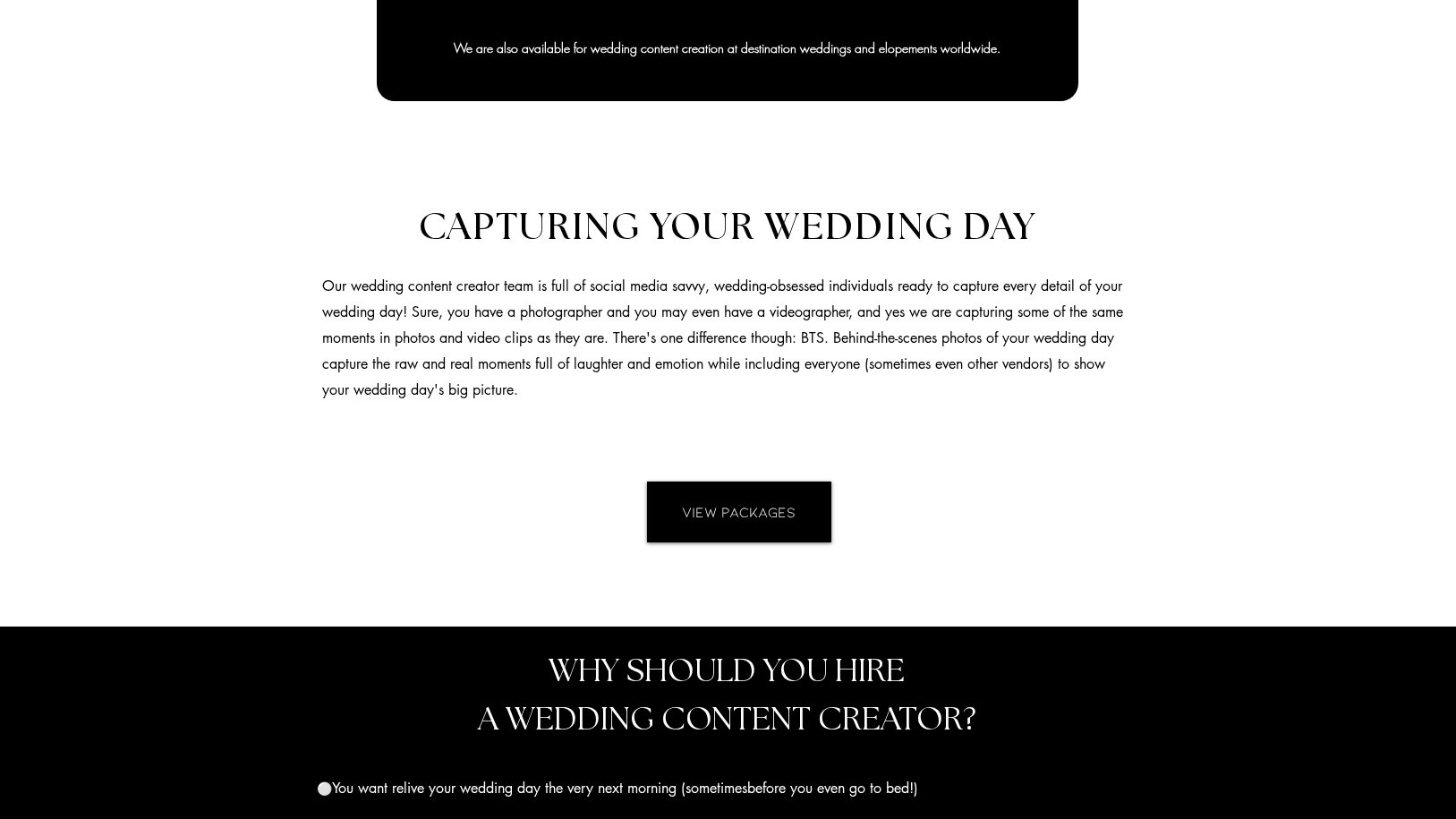
scroll to position [1291, 0]
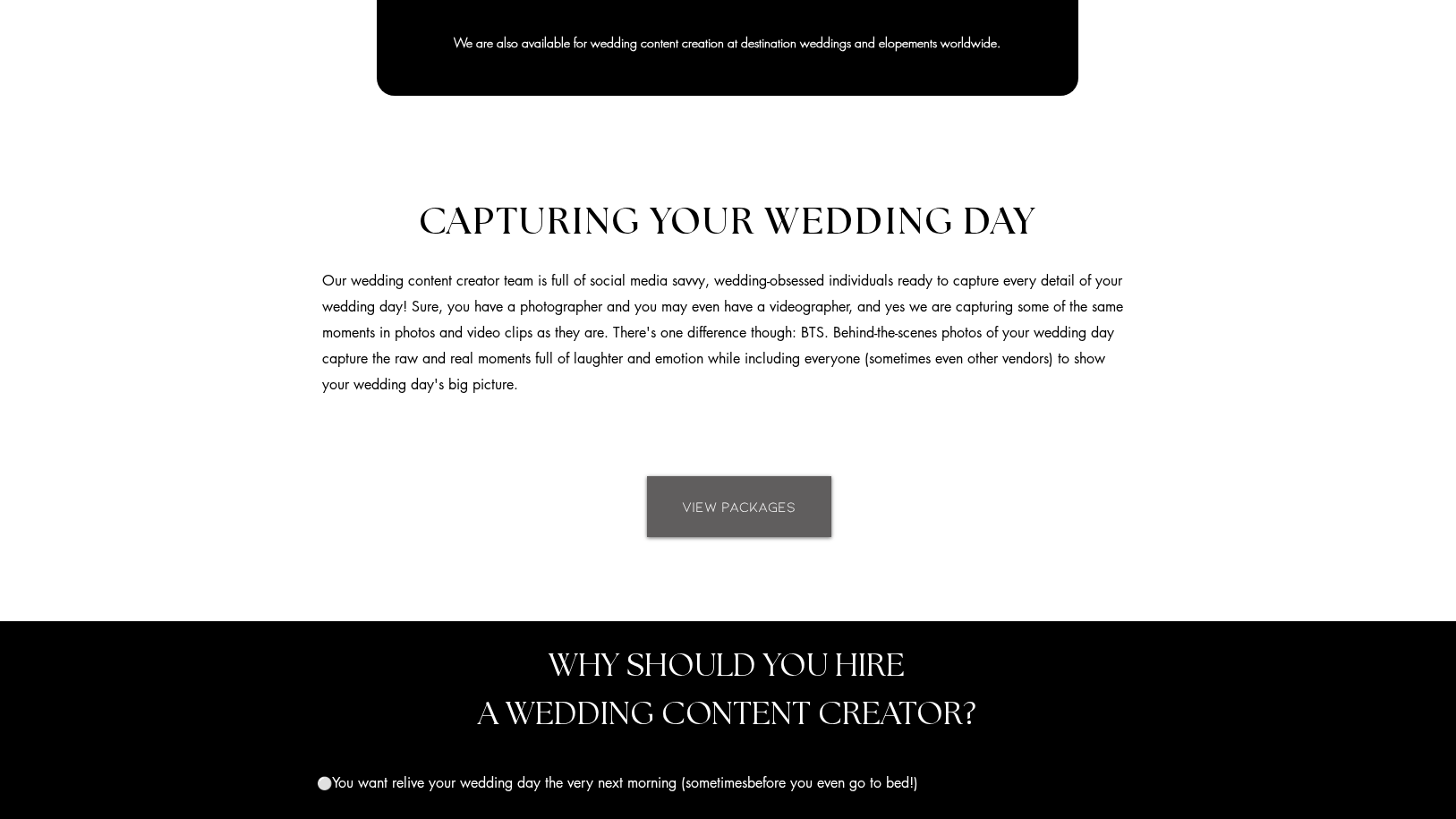
click at [766, 510] on span "VIEW PACKAGES" at bounding box center [739, 507] width 114 height 20
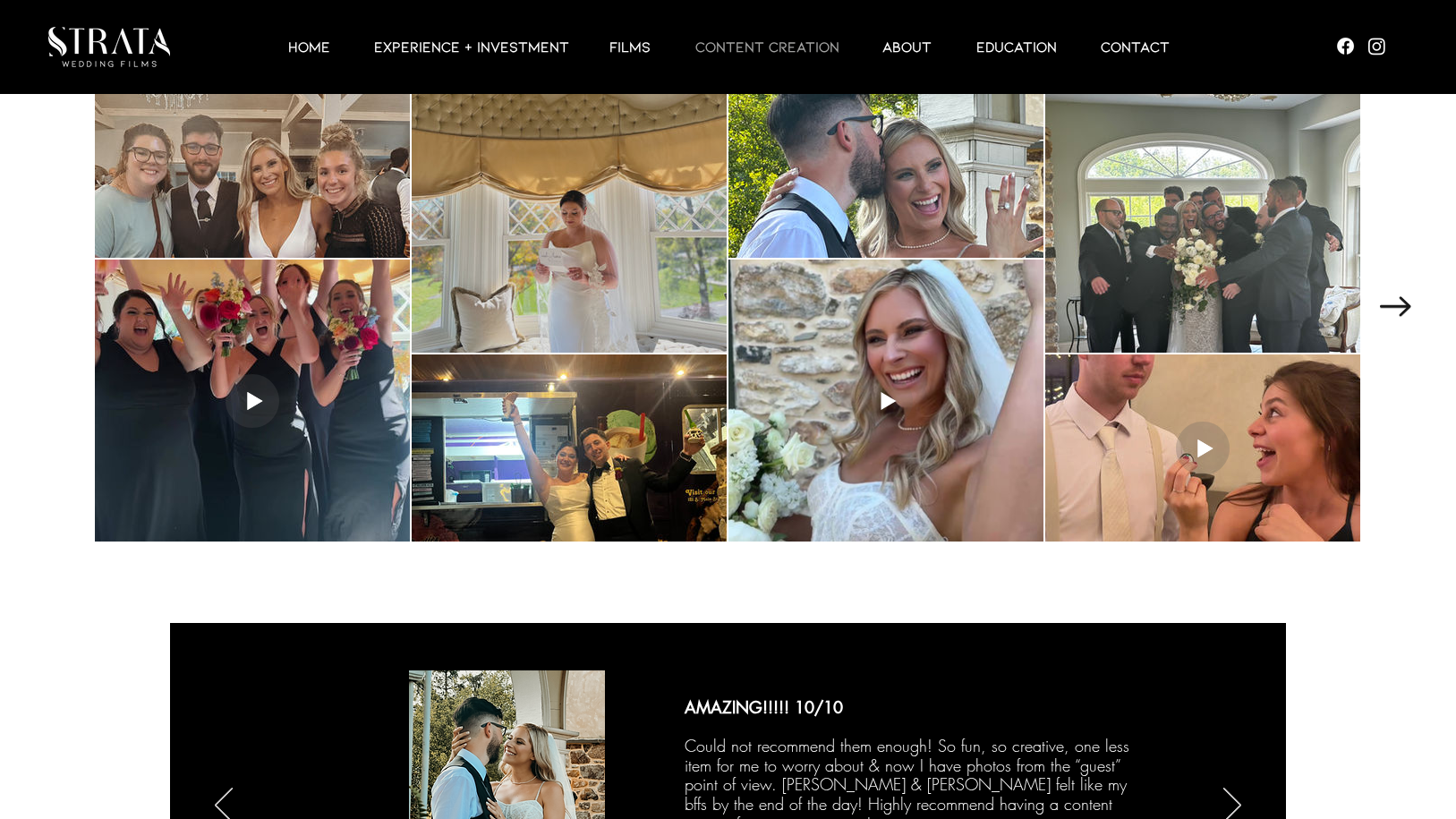
scroll to position [2458, 0]
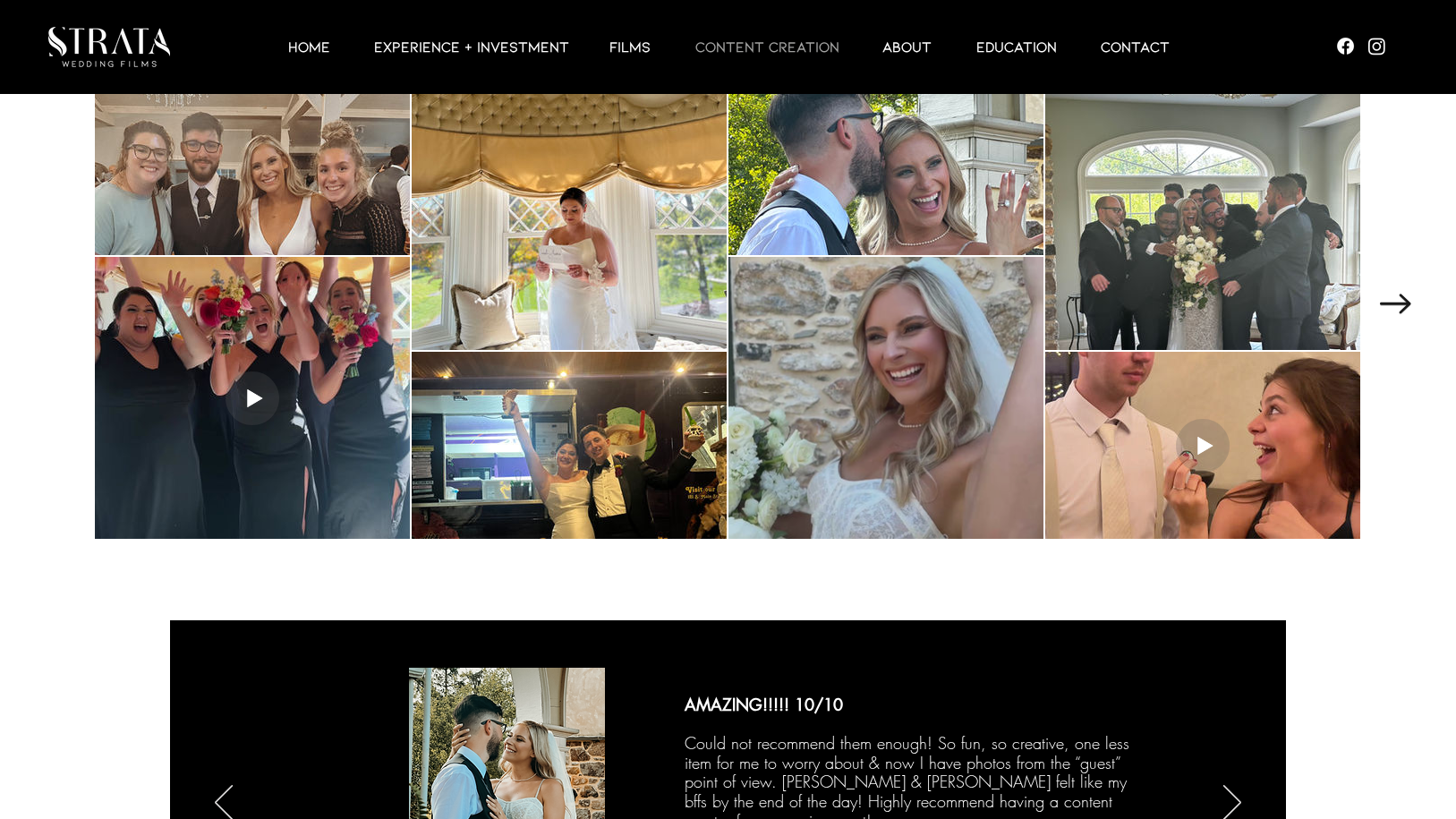
click at [858, 470] on div at bounding box center [885, 398] width 315 height 282
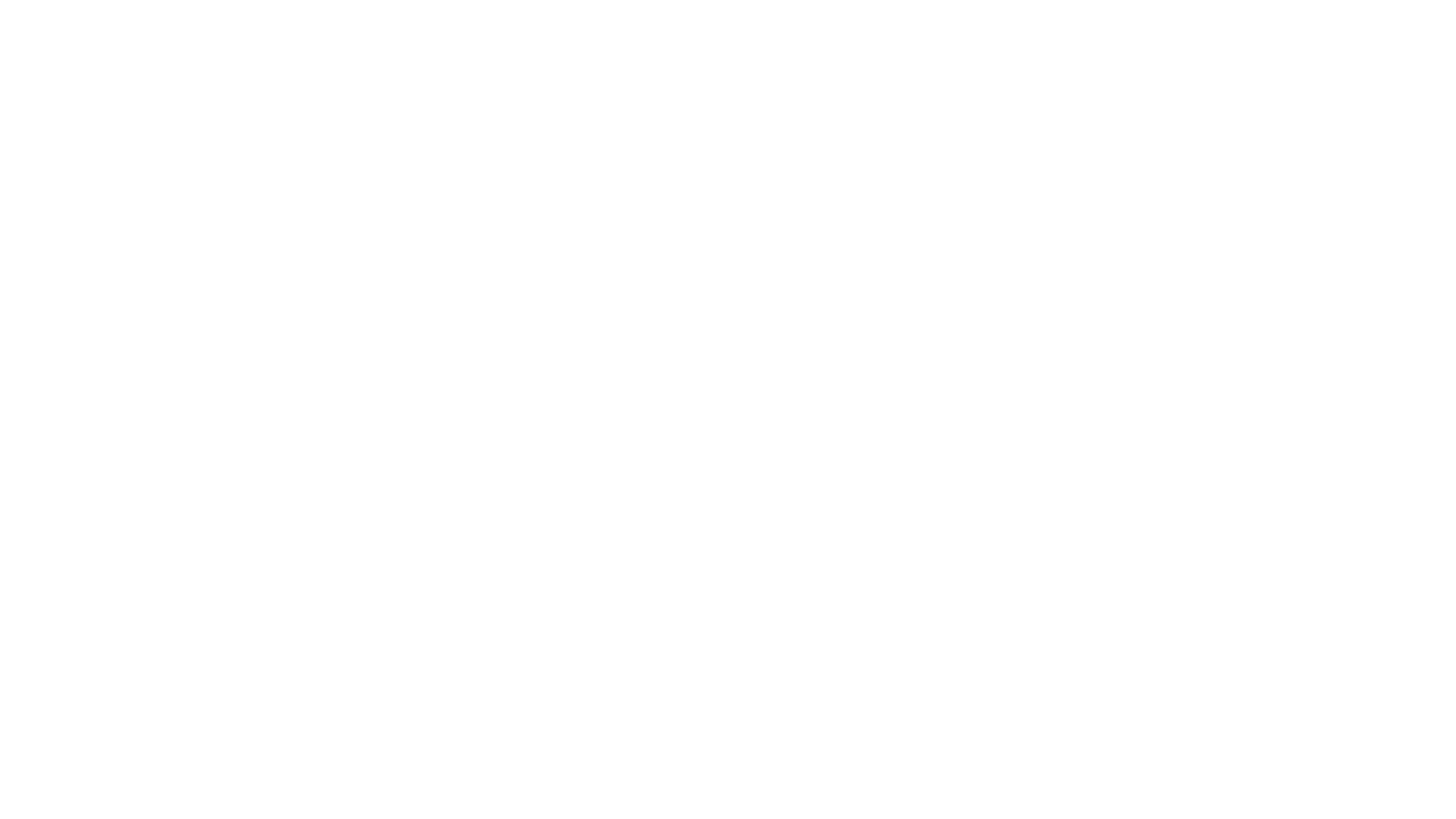
scroll to position [0, 0]
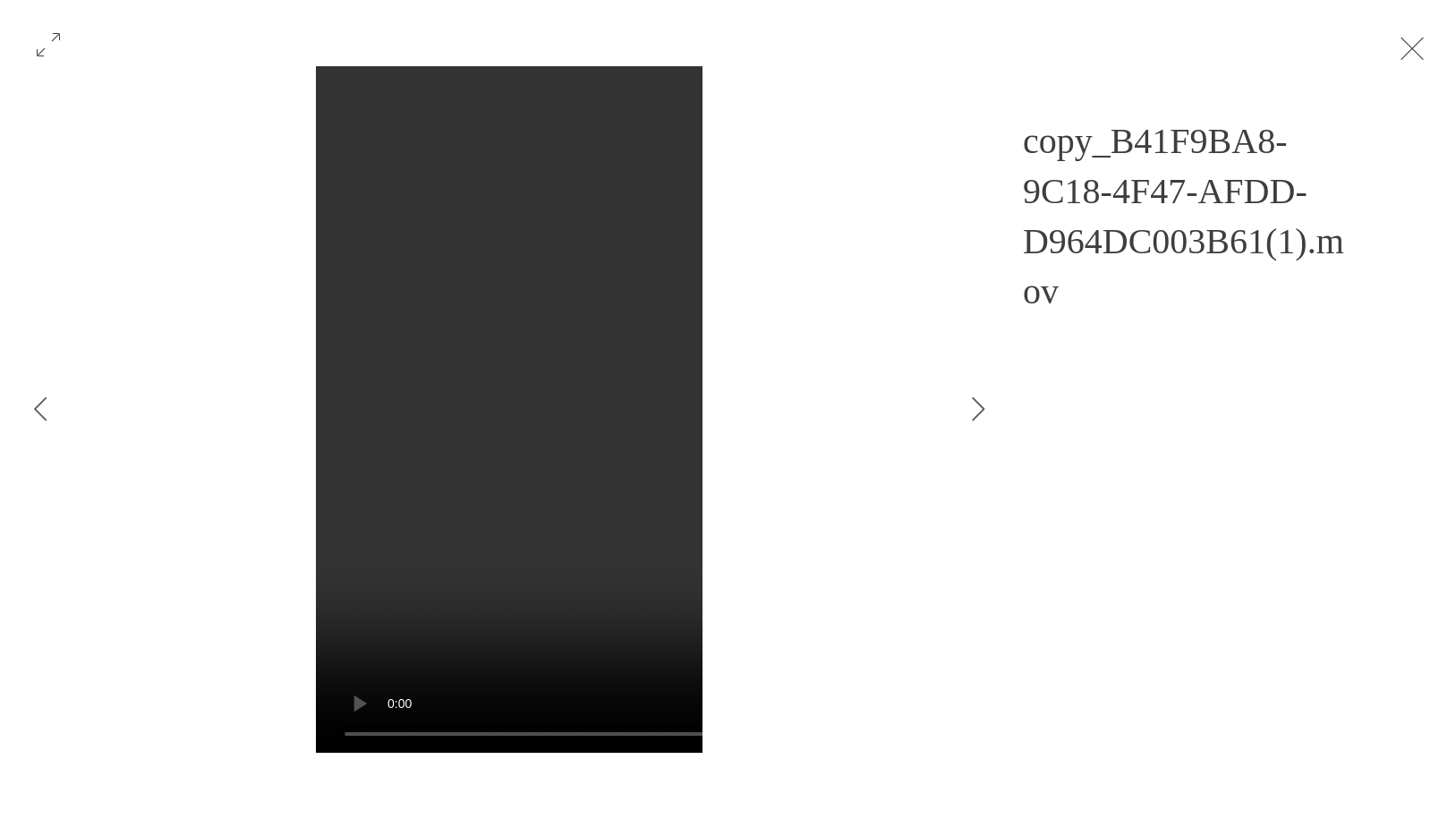
click at [1429, 43] on button "Exit expand mode" at bounding box center [1412, 47] width 34 height 40
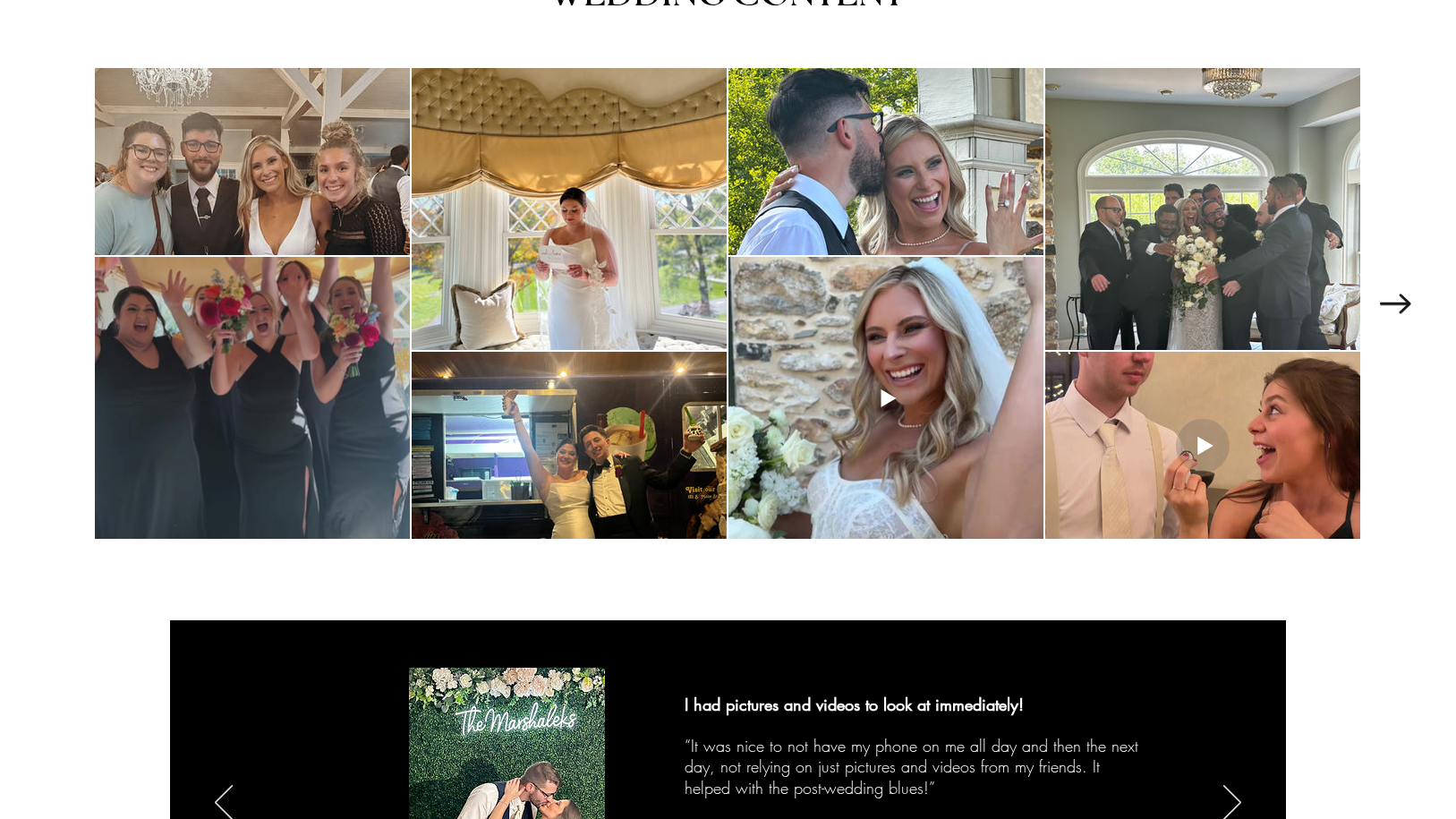
click at [290, 469] on div at bounding box center [252, 398] width 315 height 282
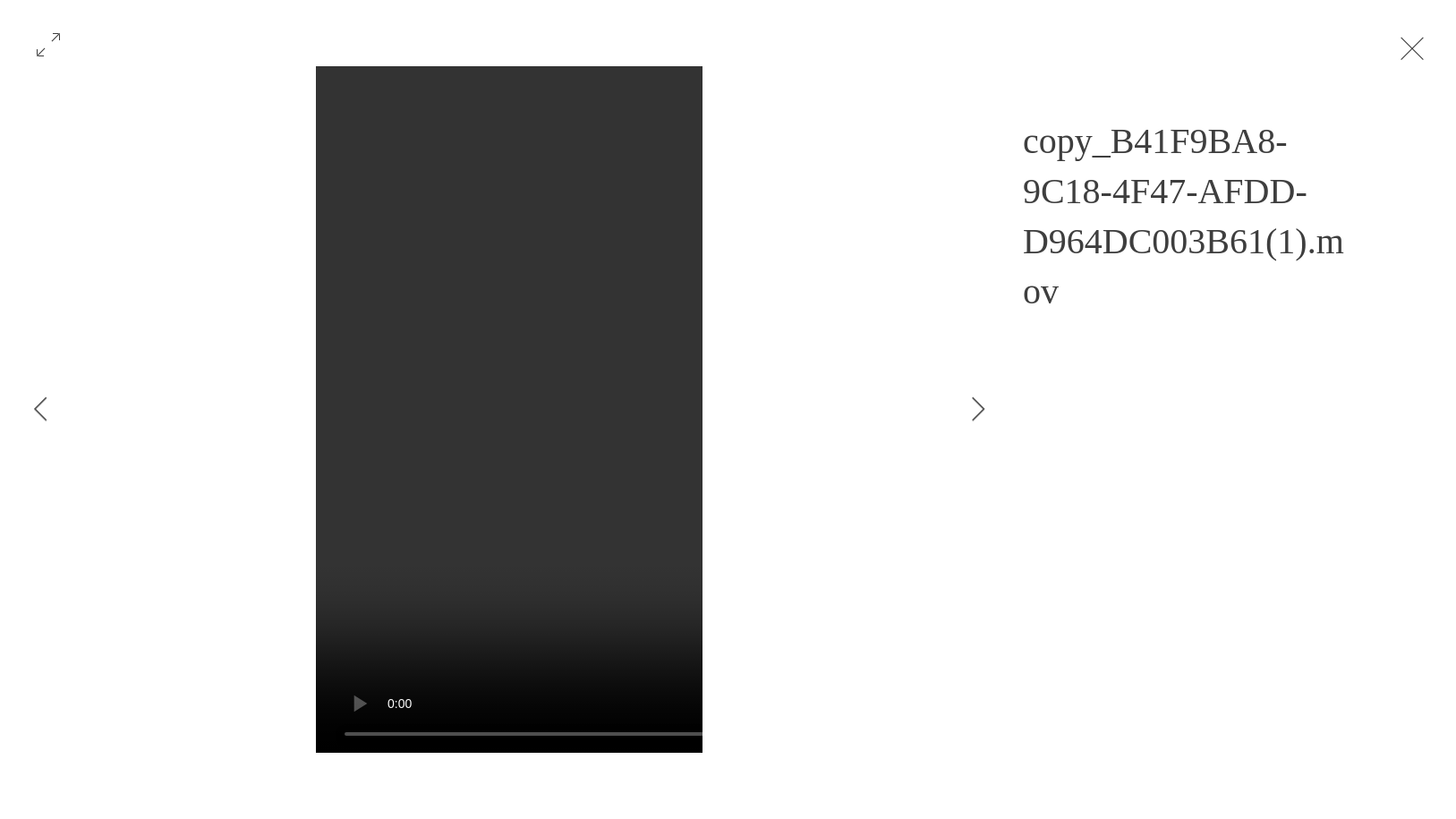
click at [490, 418] on video "Gallery item, detailed view" at bounding box center [1003, 410] width 1374 height 687
click at [1427, 46] on button "Exit expand mode" at bounding box center [1412, 47] width 34 height 40
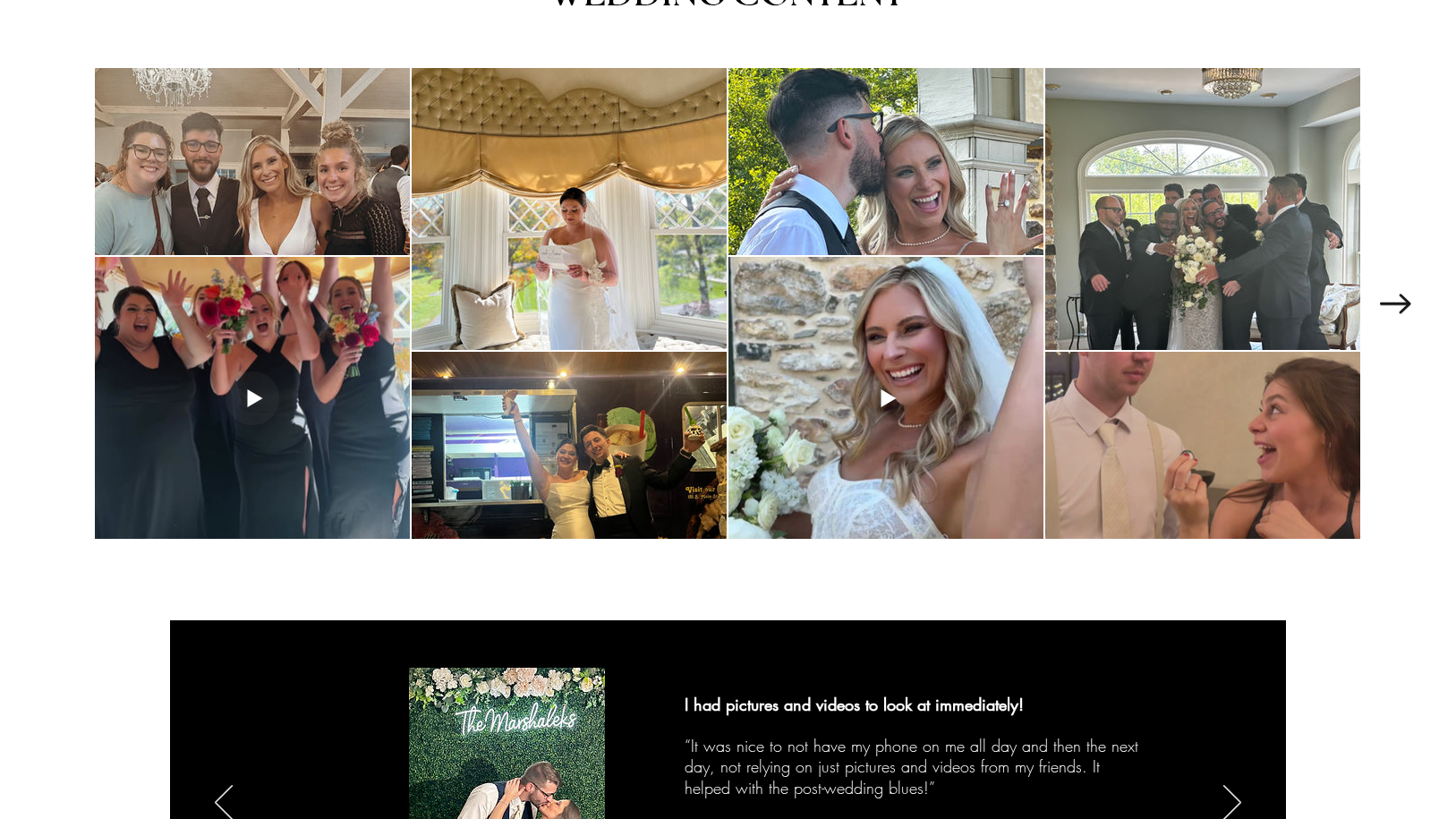
click at [1159, 386] on div at bounding box center [1203, 445] width 315 height 187
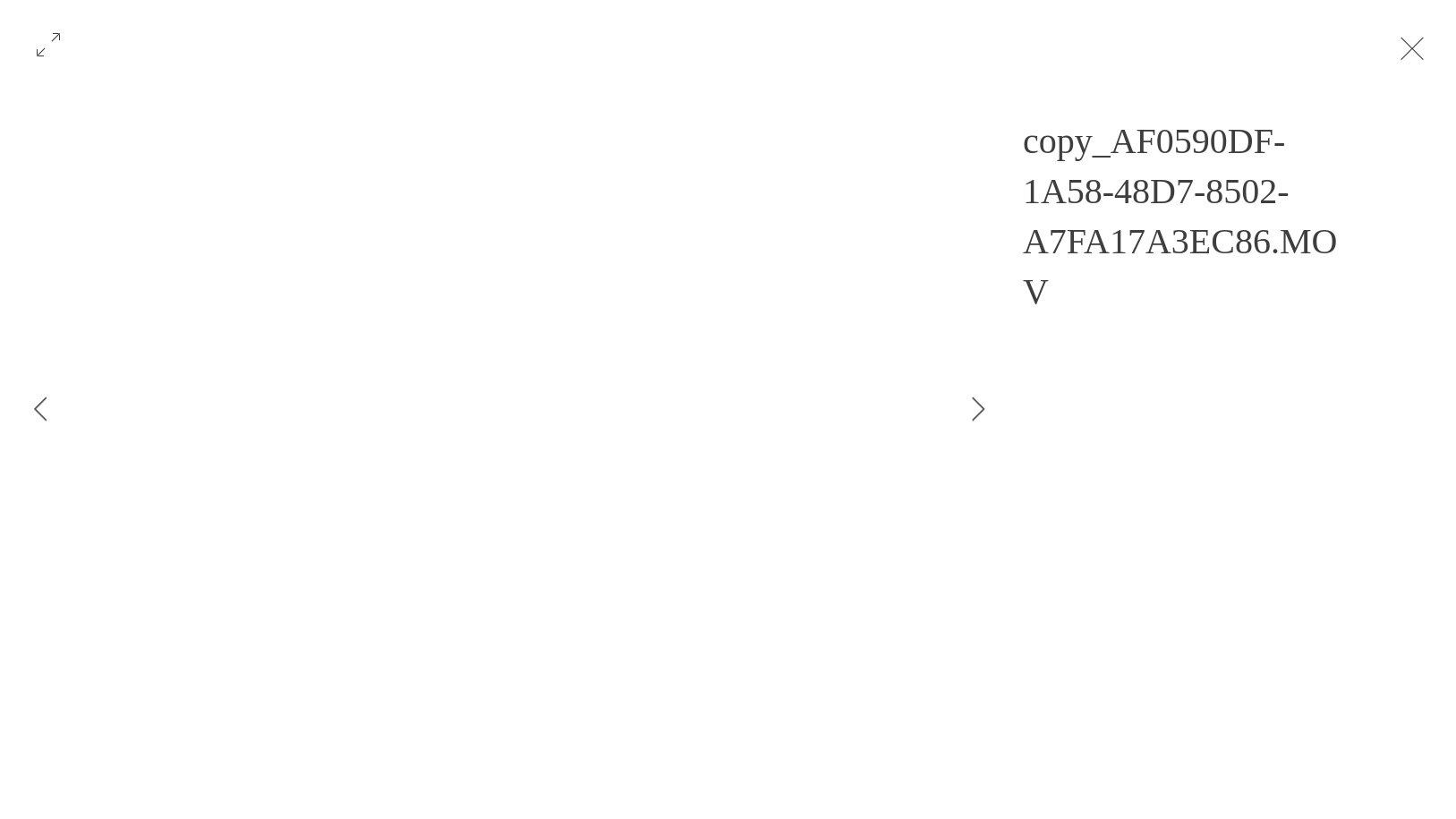
click at [1423, 59] on button "Exit expand mode" at bounding box center [1412, 47] width 34 height 40
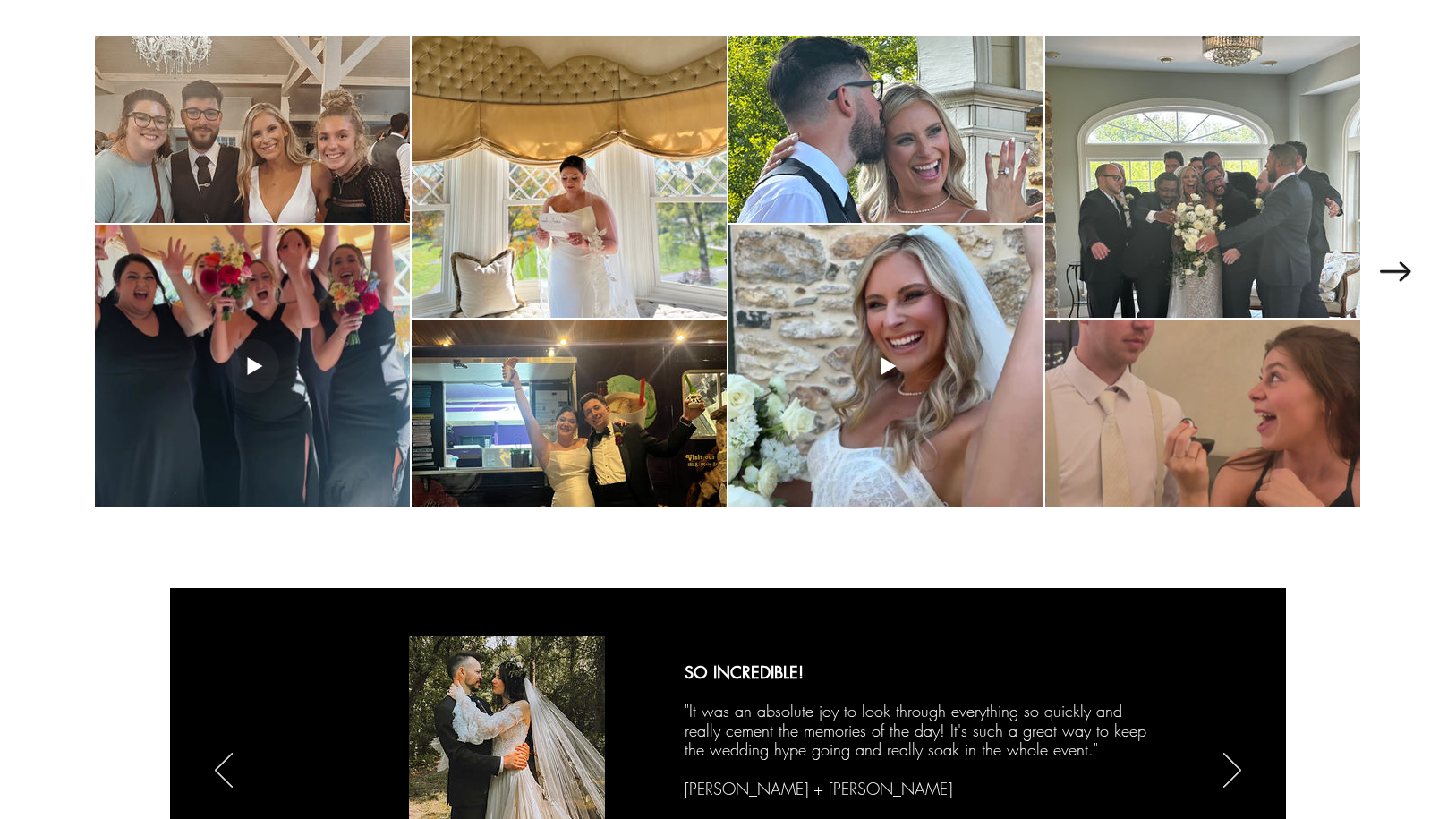
scroll to position [2480, 0]
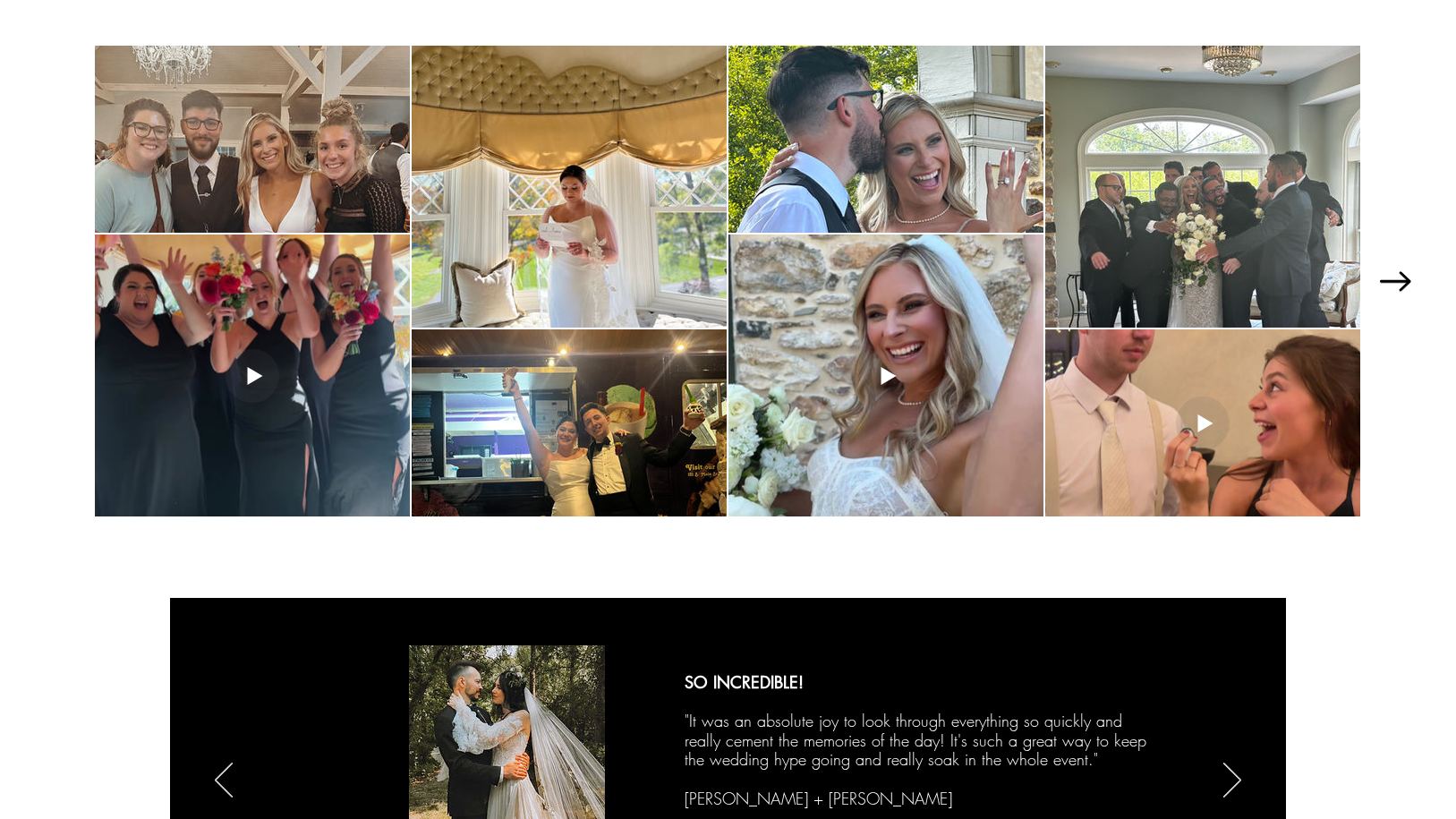
click at [1395, 282] on icon "Next Item" at bounding box center [1395, 281] width 31 height 20
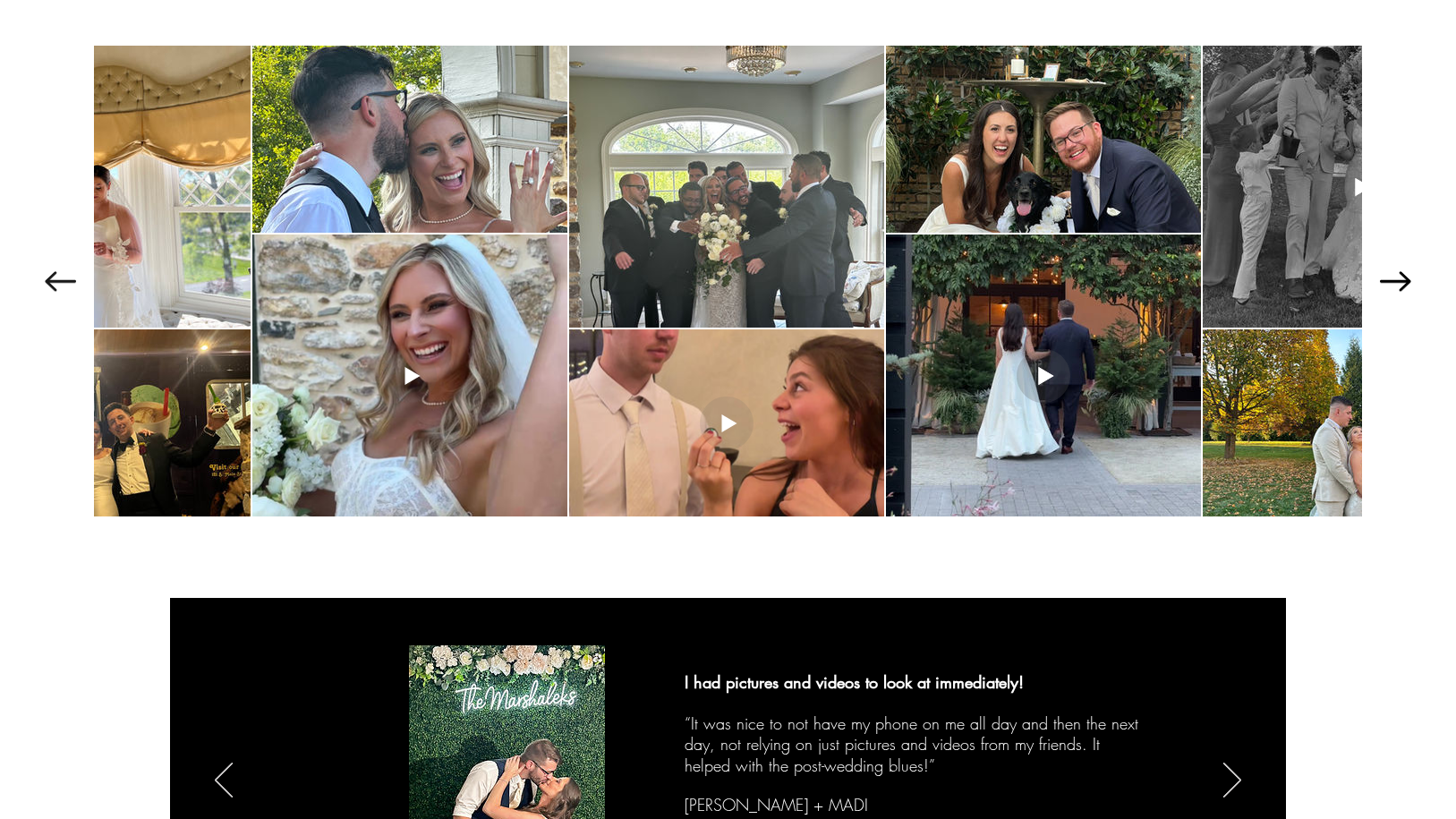
click at [1394, 282] on icon "Next Item" at bounding box center [1395, 281] width 31 height 20
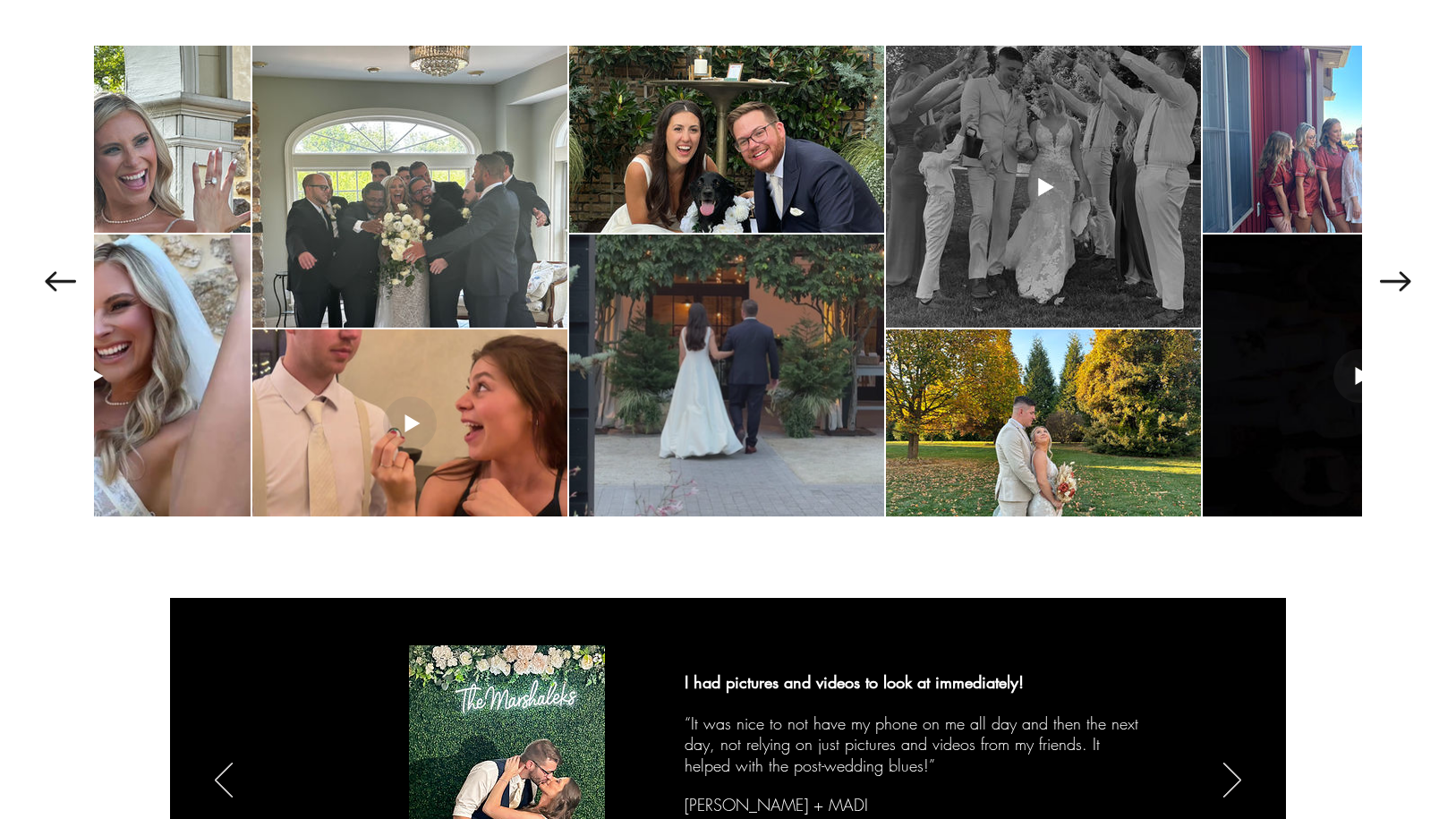
click at [861, 383] on div at bounding box center [727, 375] width 315 height 282
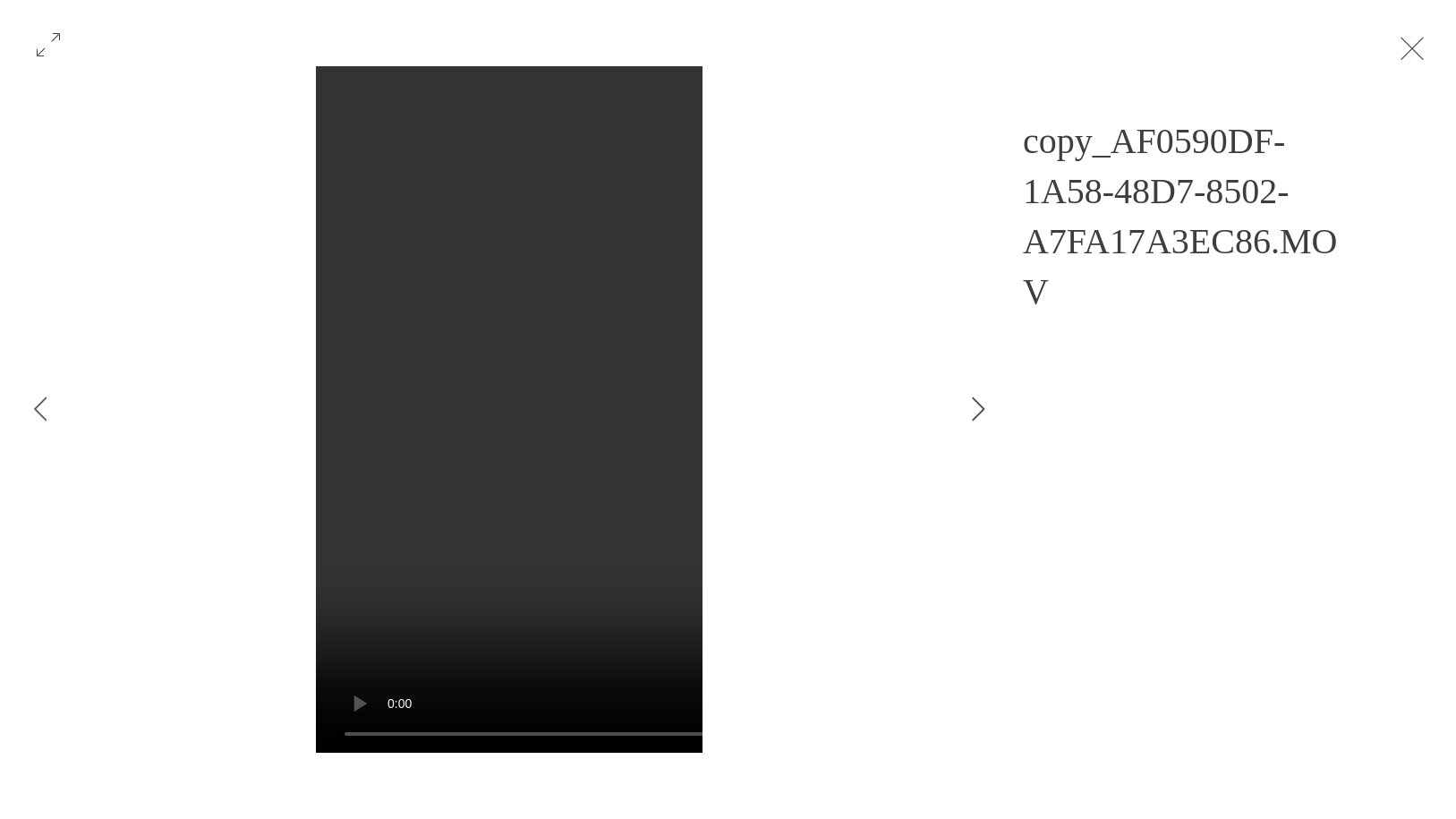
click at [978, 414] on icon "Next Item" at bounding box center [978, 409] width 13 height 24
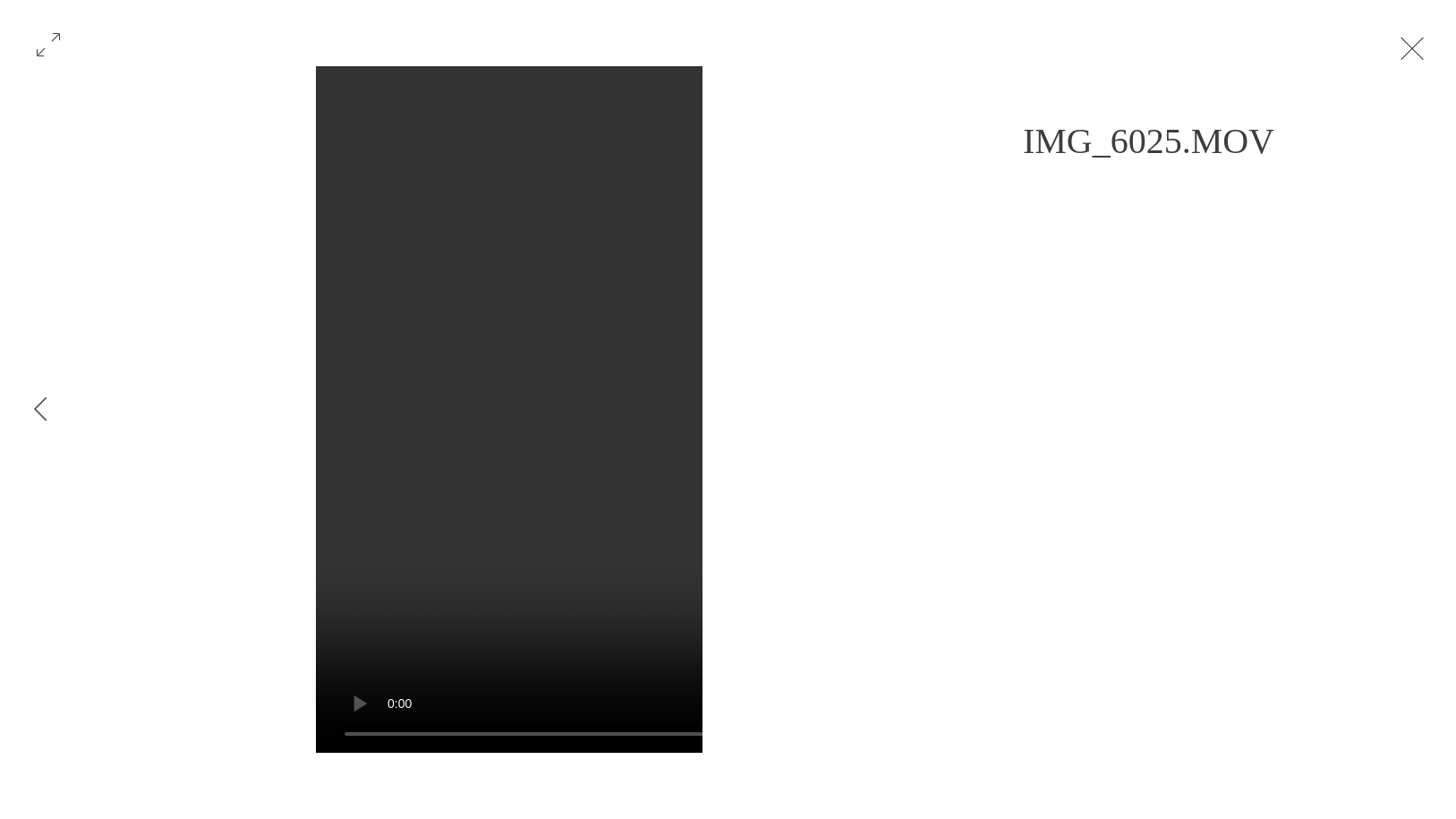
click at [1429, 47] on button "Exit expand mode" at bounding box center [1412, 47] width 34 height 40
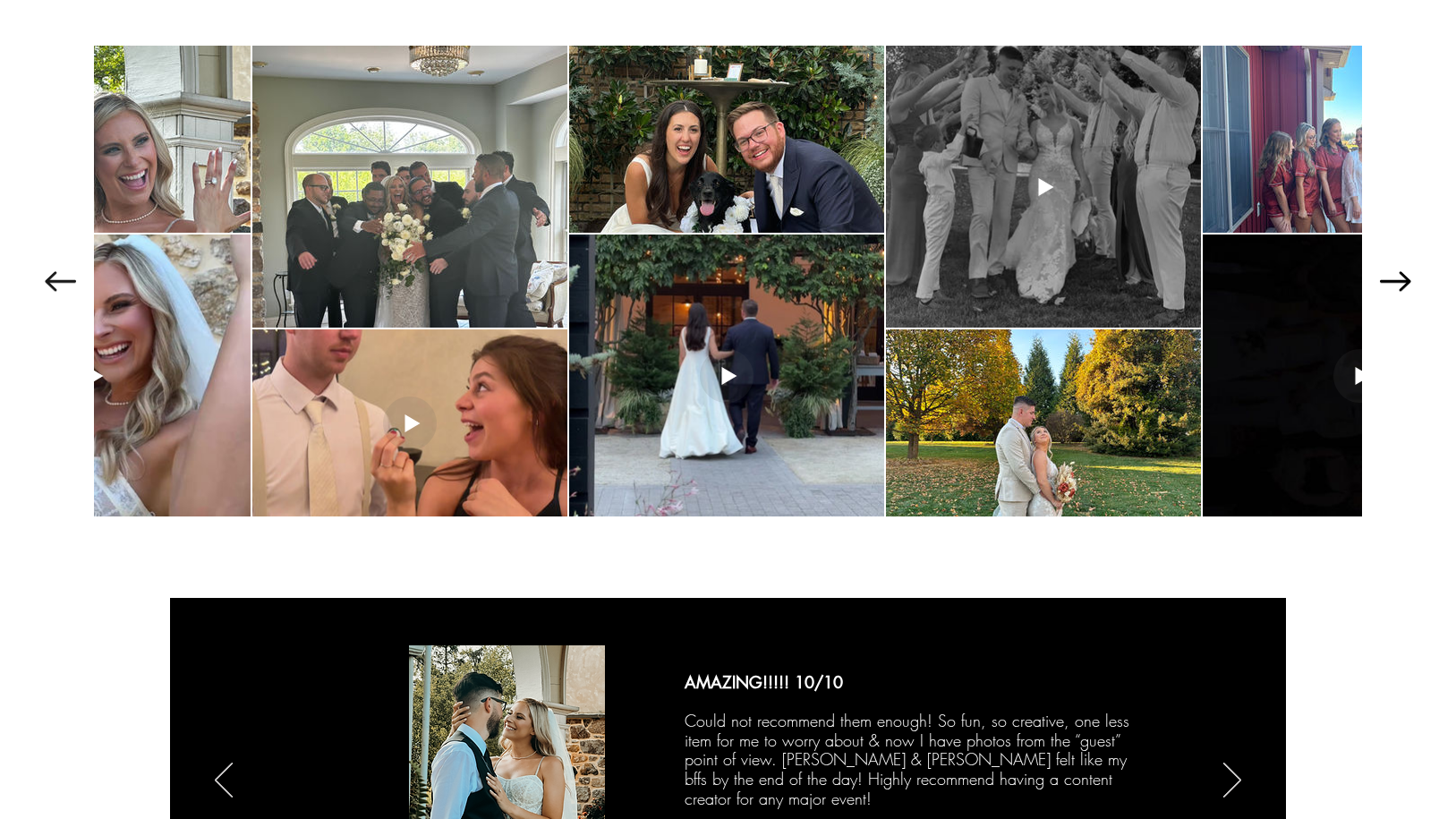
click at [1403, 283] on icon "Next Item" at bounding box center [1395, 281] width 31 height 20
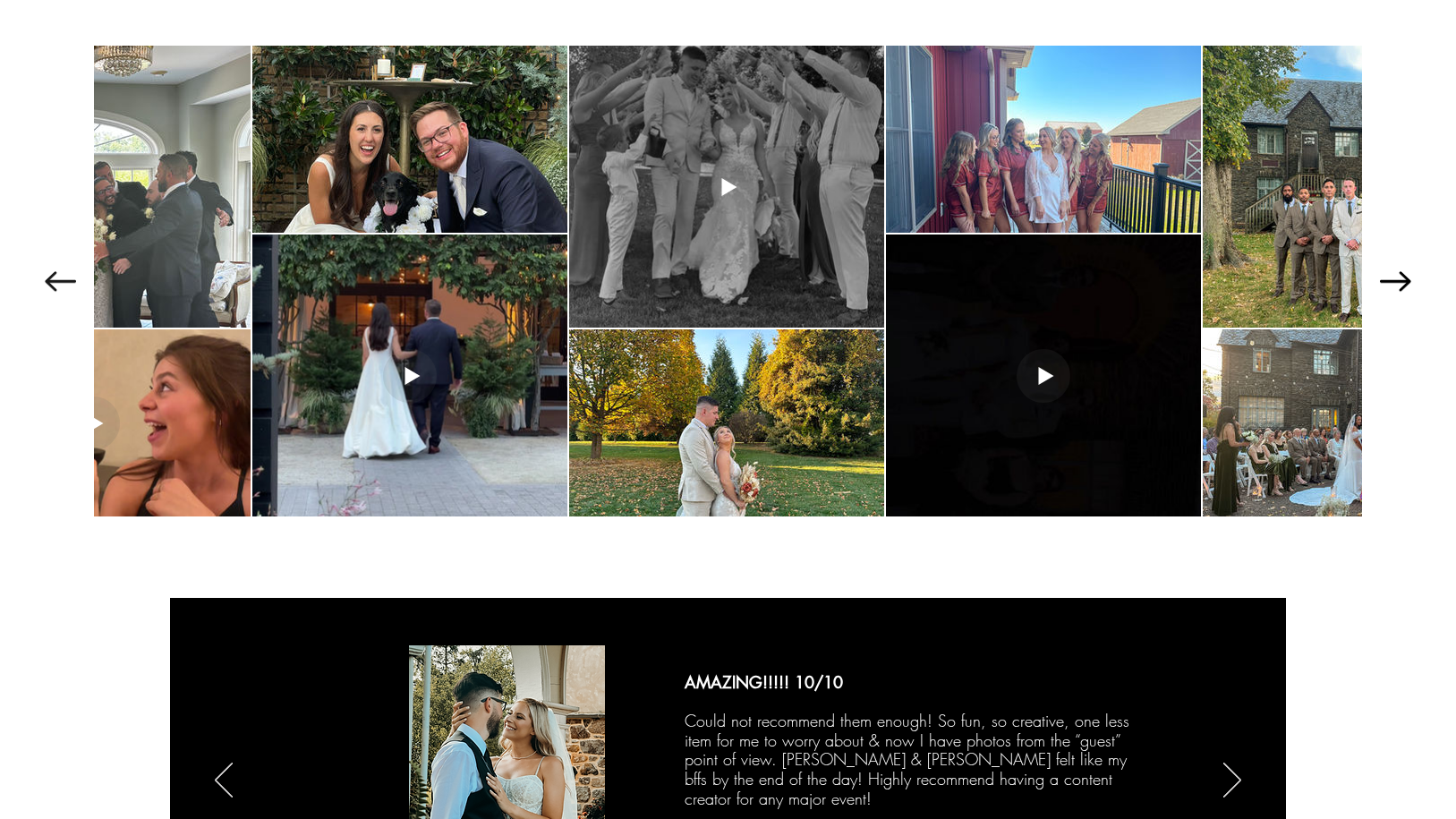
click at [1403, 283] on icon "Next Item" at bounding box center [1395, 281] width 31 height 20
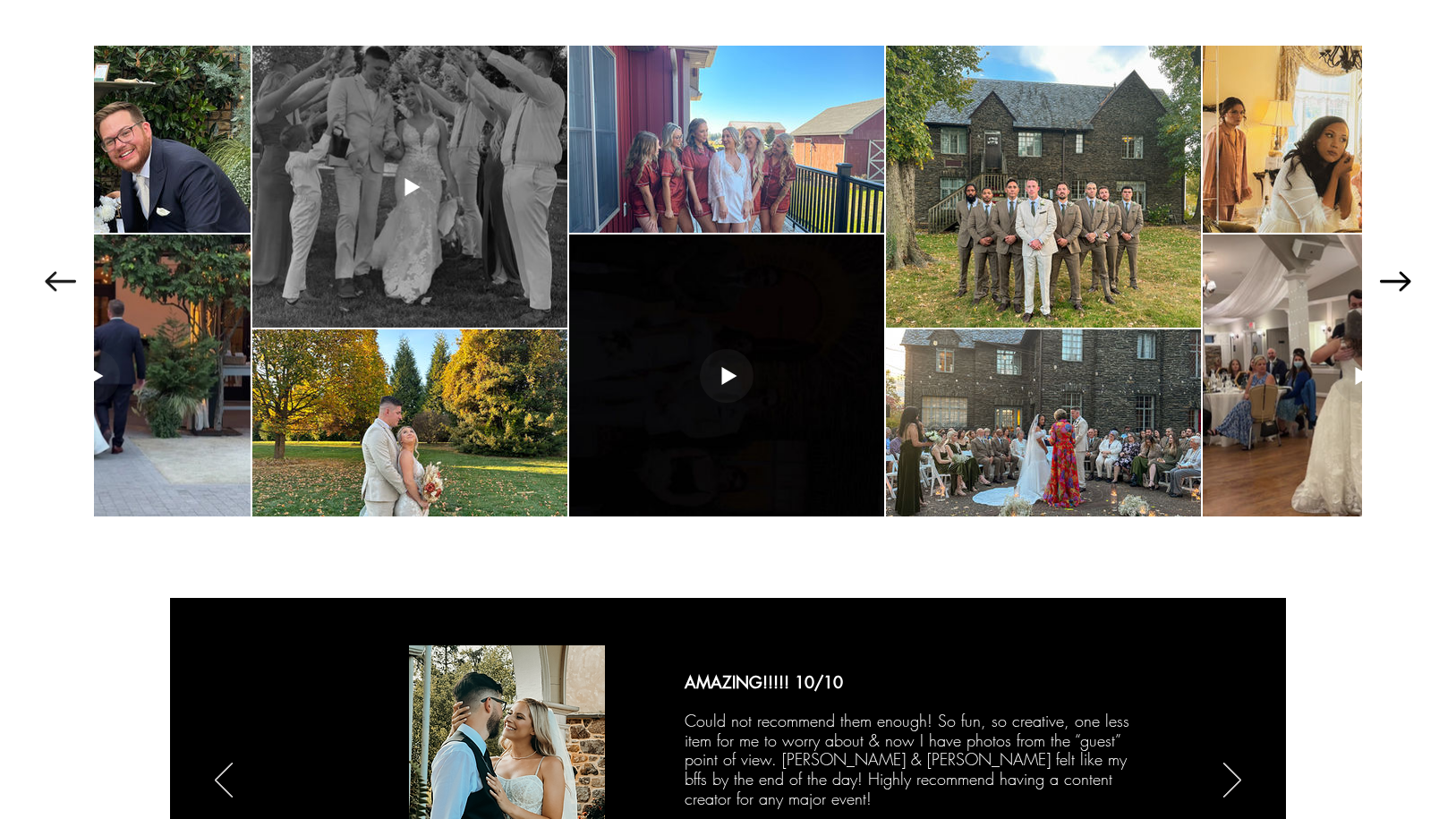
click at [1403, 283] on icon "Next Item" at bounding box center [1395, 281] width 31 height 20
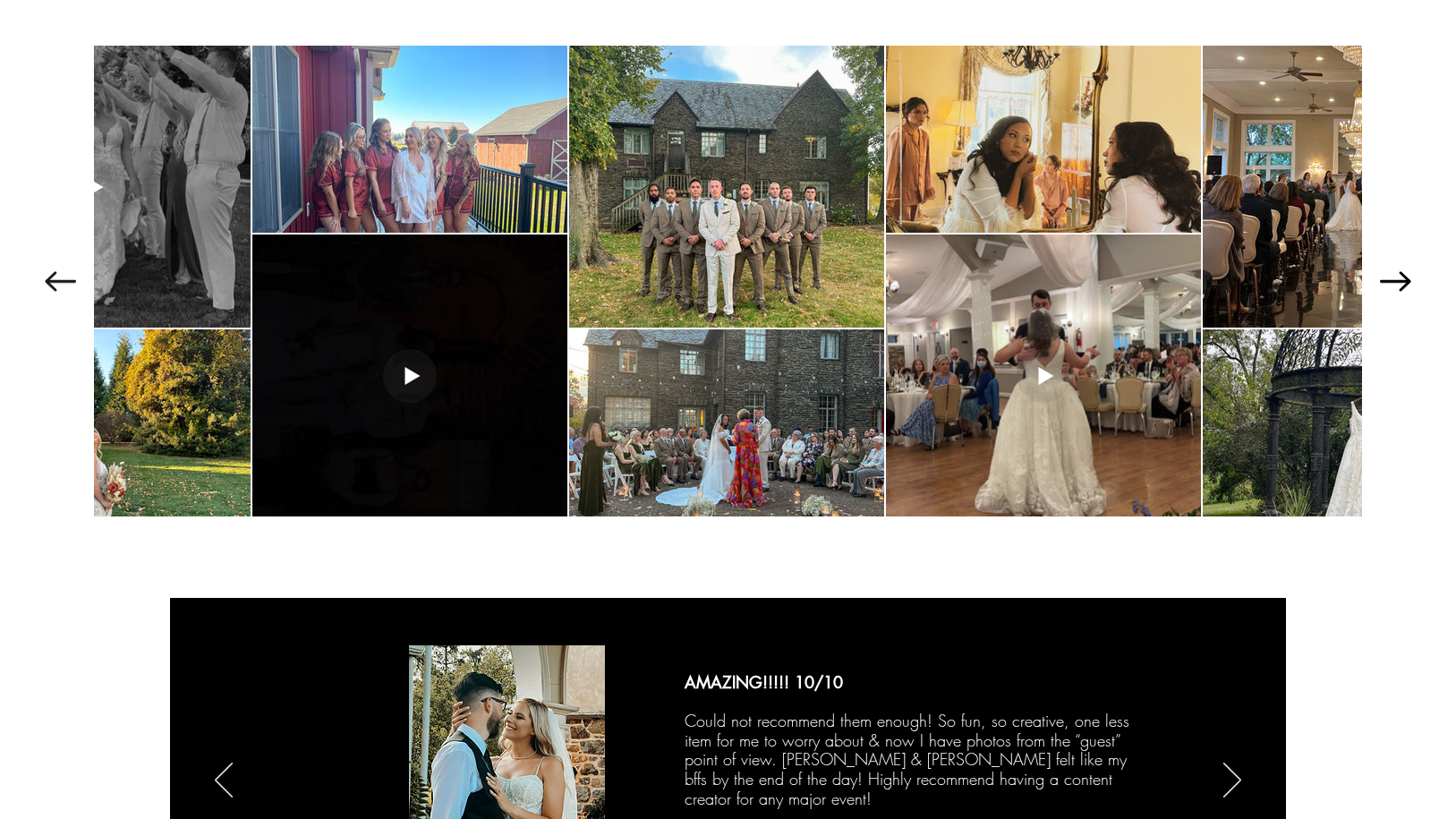
click at [1403, 283] on icon "Next Item" at bounding box center [1395, 281] width 31 height 20
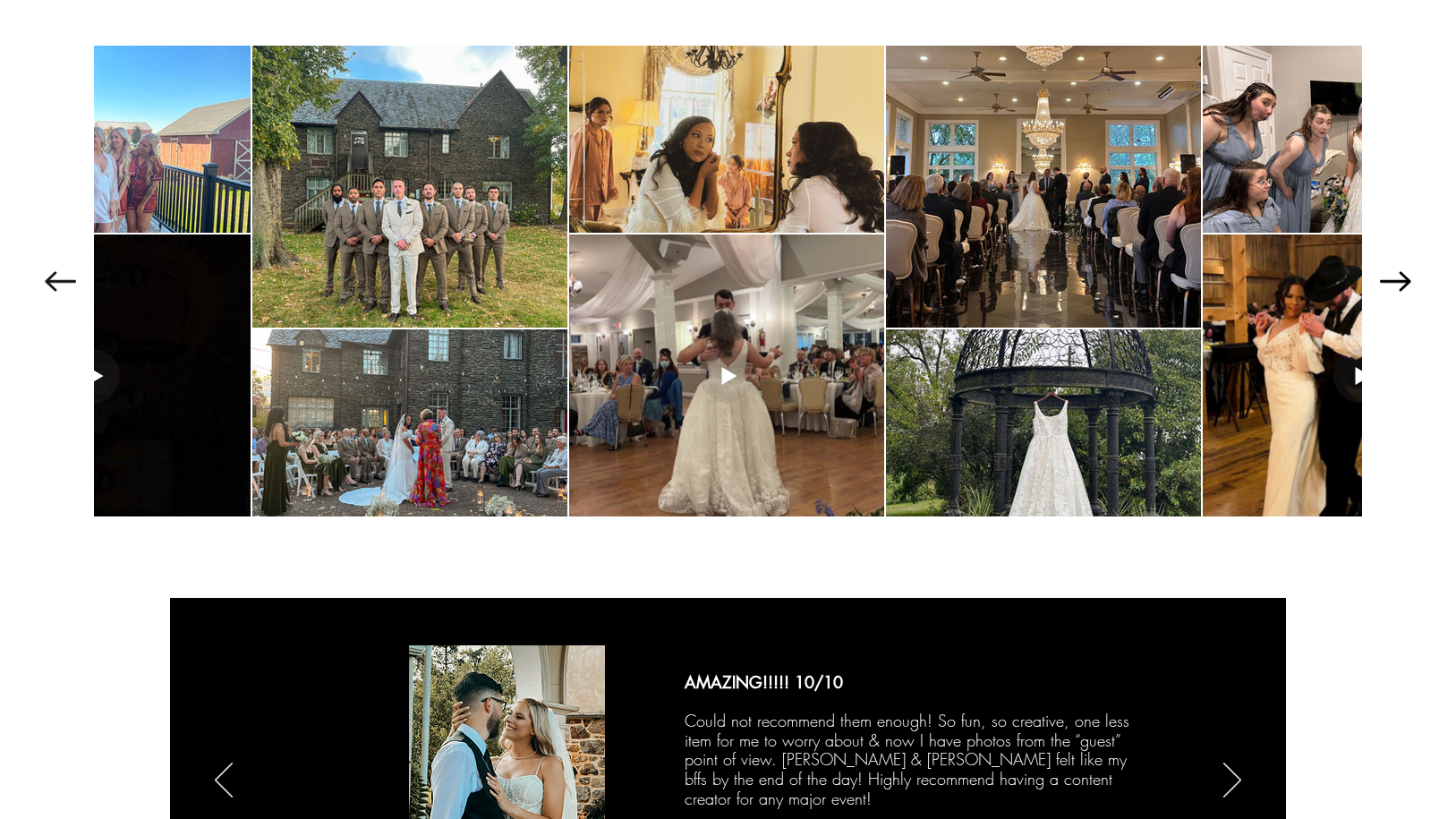
click at [1403, 283] on icon "Next Item" at bounding box center [1395, 281] width 31 height 20
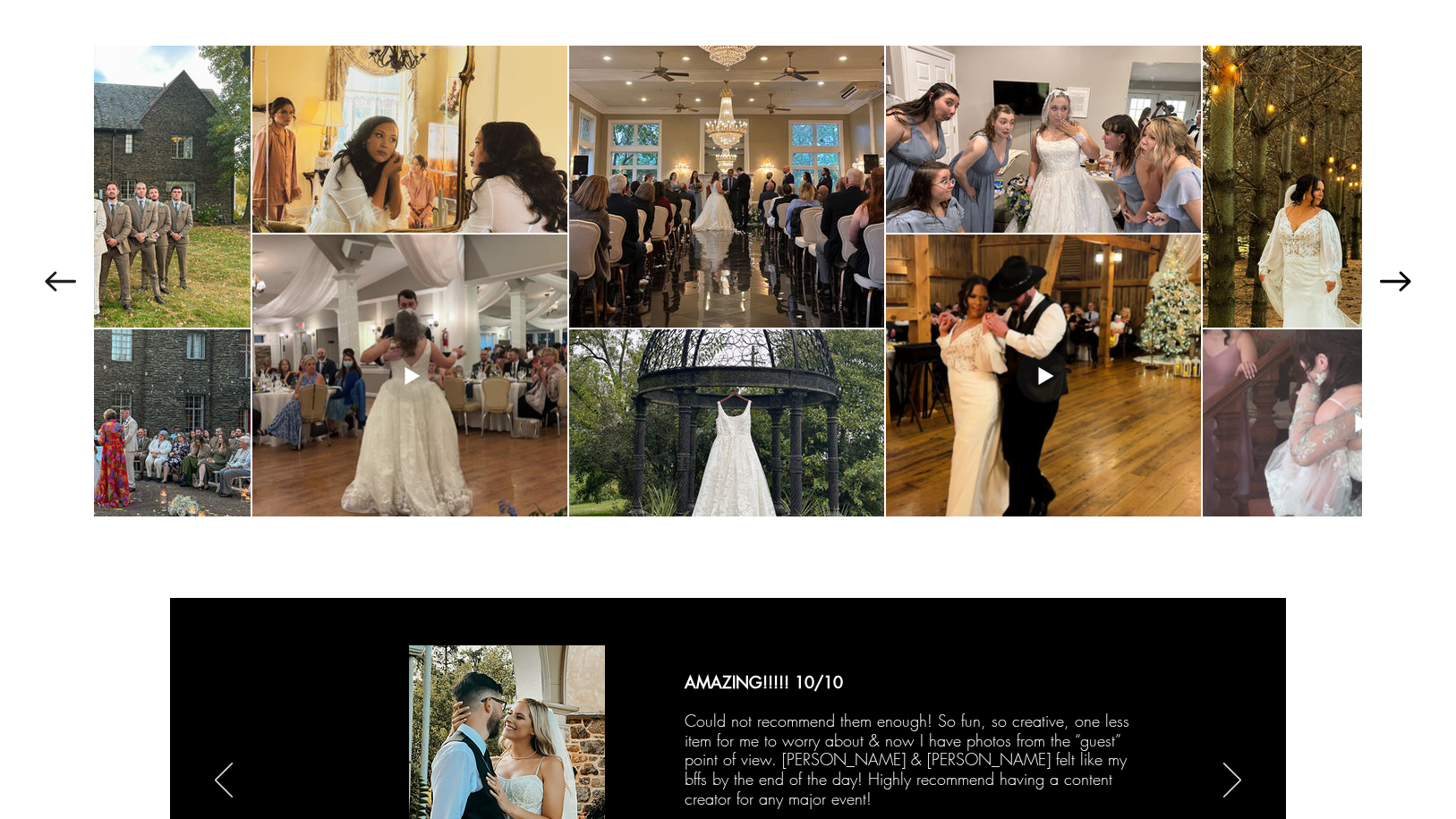
scroll to position [0, 2377]
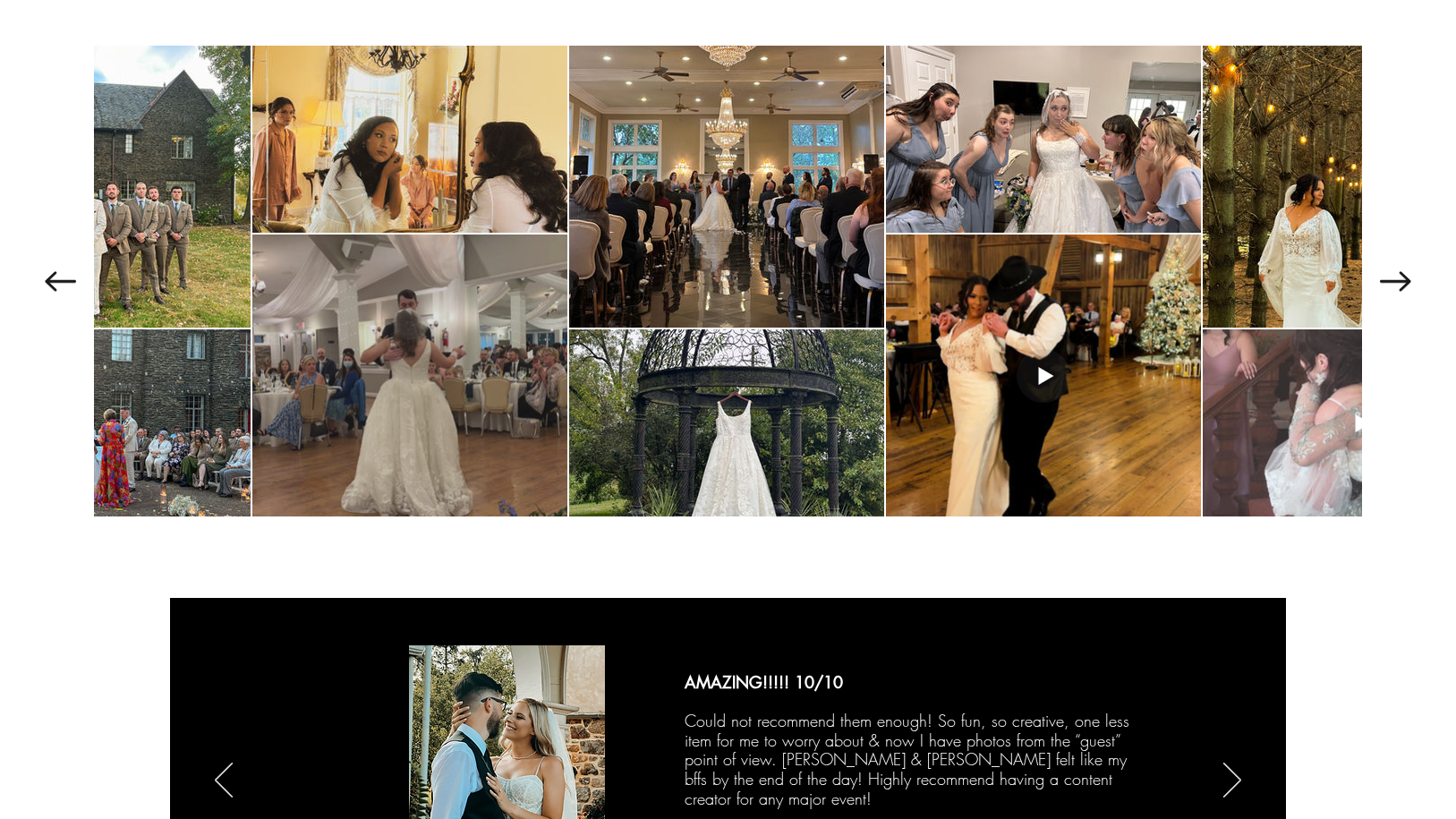
click at [463, 413] on div at bounding box center [409, 375] width 315 height 282
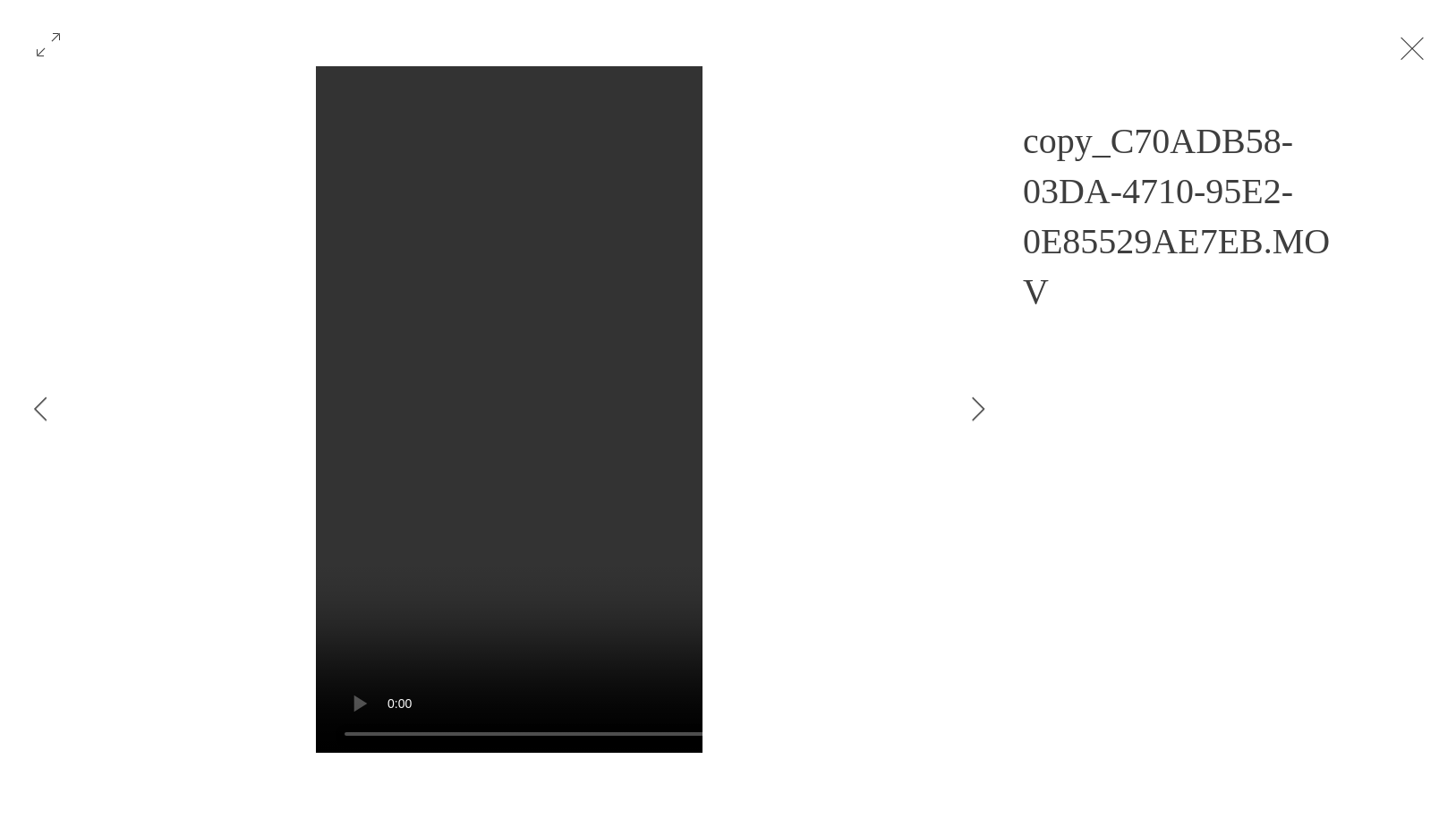
click at [1429, 41] on button "Exit expand mode" at bounding box center [1412, 47] width 34 height 40
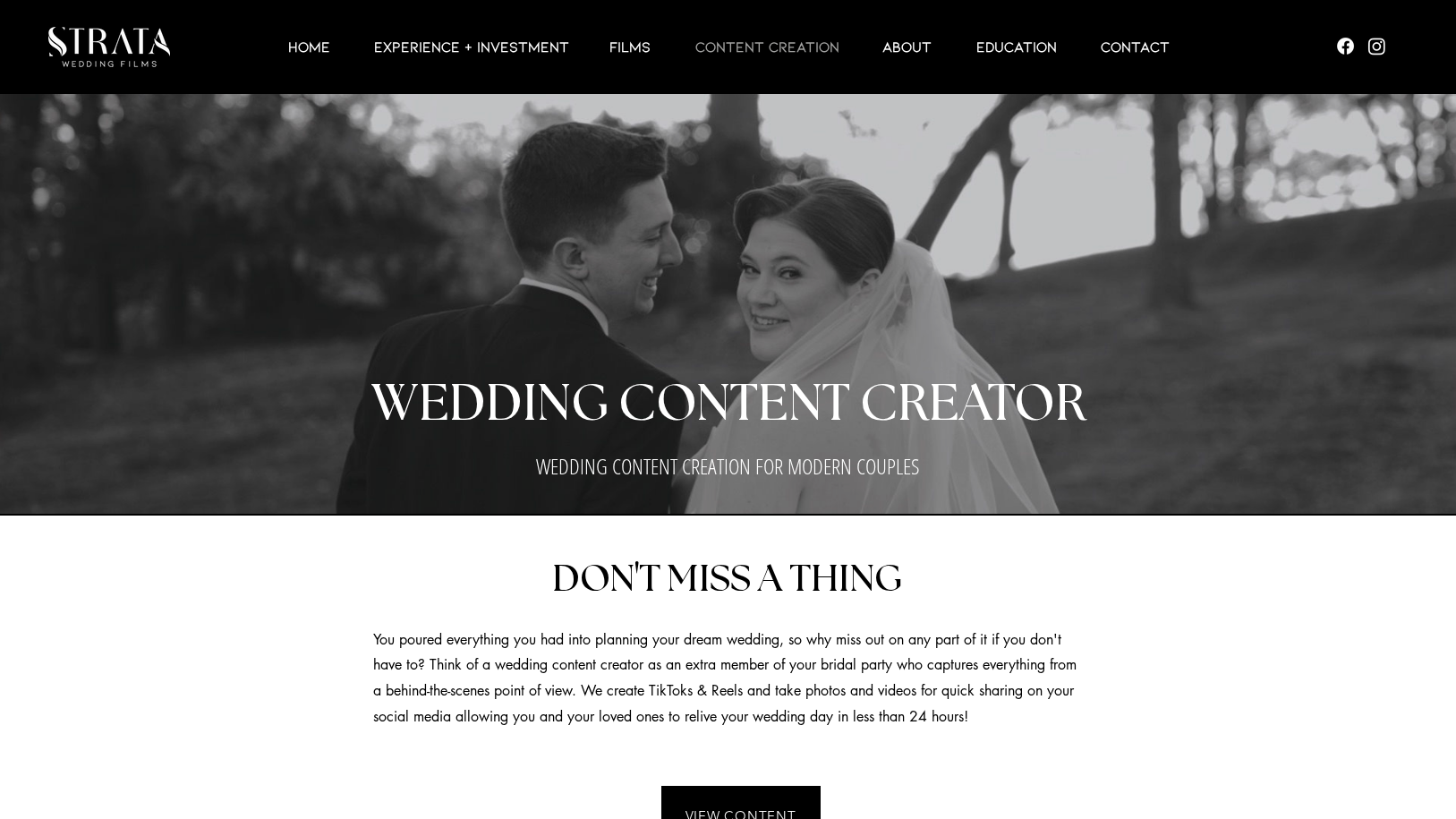
scroll to position [2480, 0]
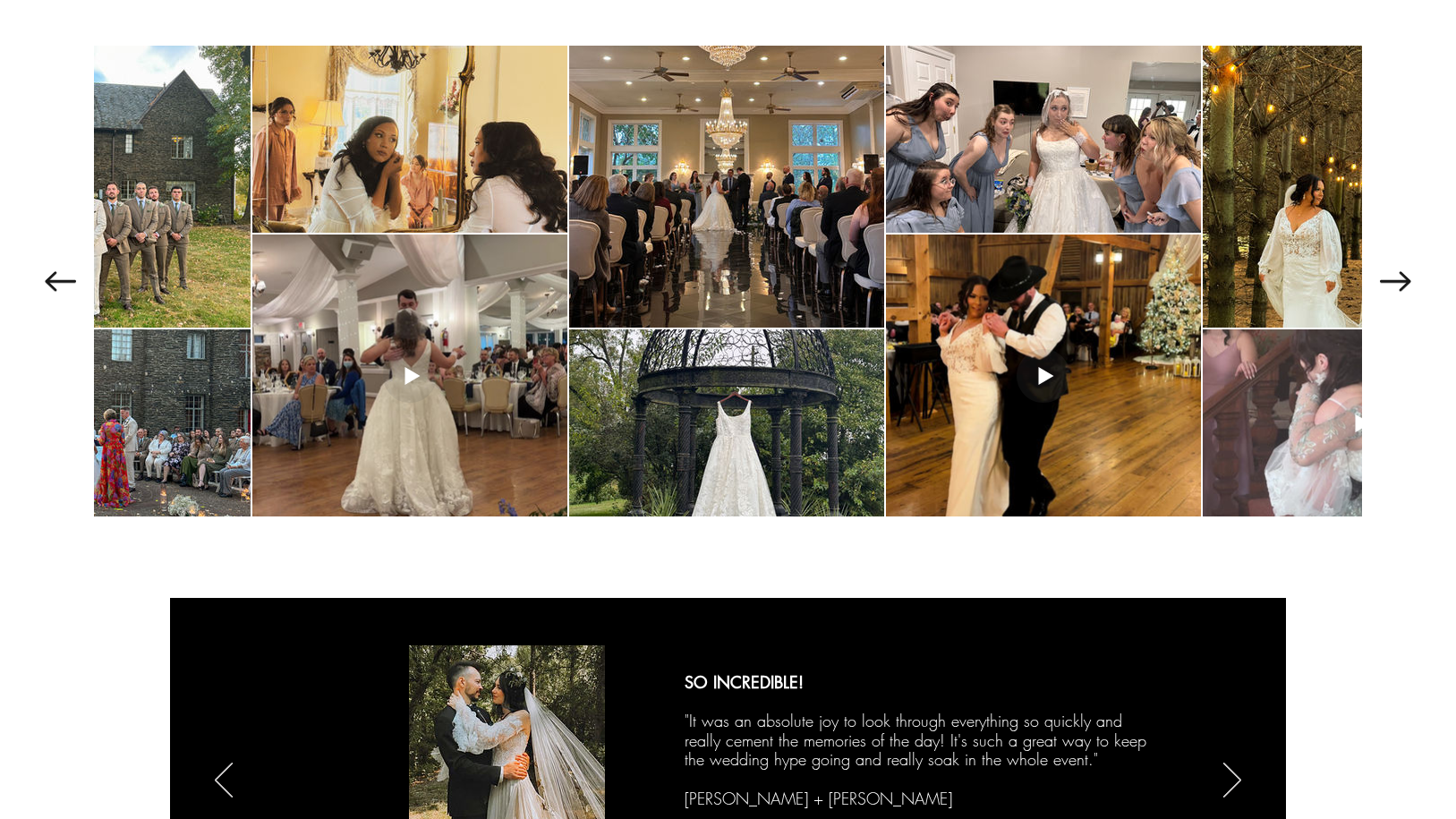
click at [1402, 288] on div at bounding box center [727, 280] width 1402 height 471
click at [1401, 274] on icon "Next Item" at bounding box center [1395, 281] width 31 height 20
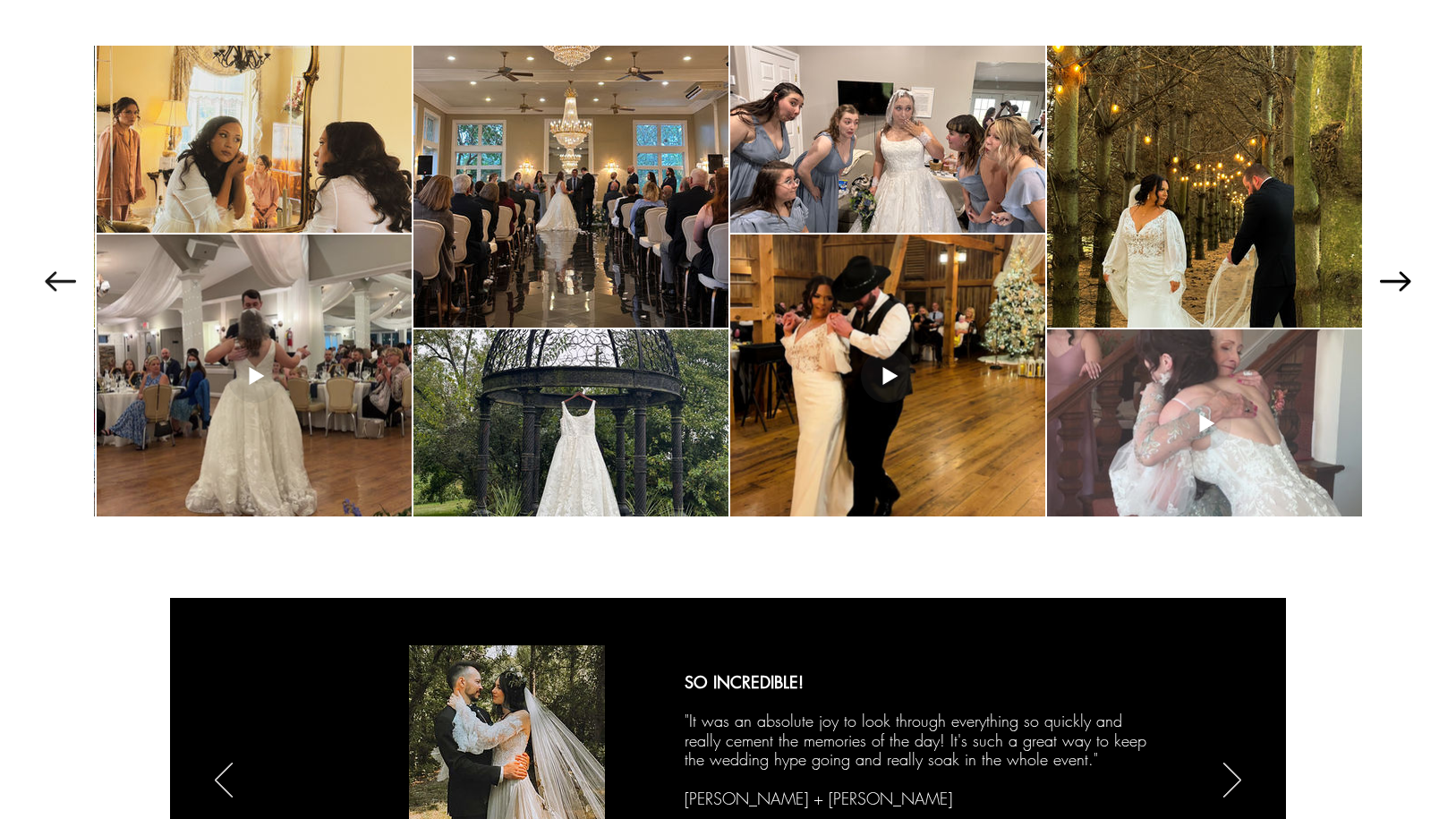
scroll to position [0, 2533]
click at [1401, 274] on div at bounding box center [727, 280] width 1402 height 471
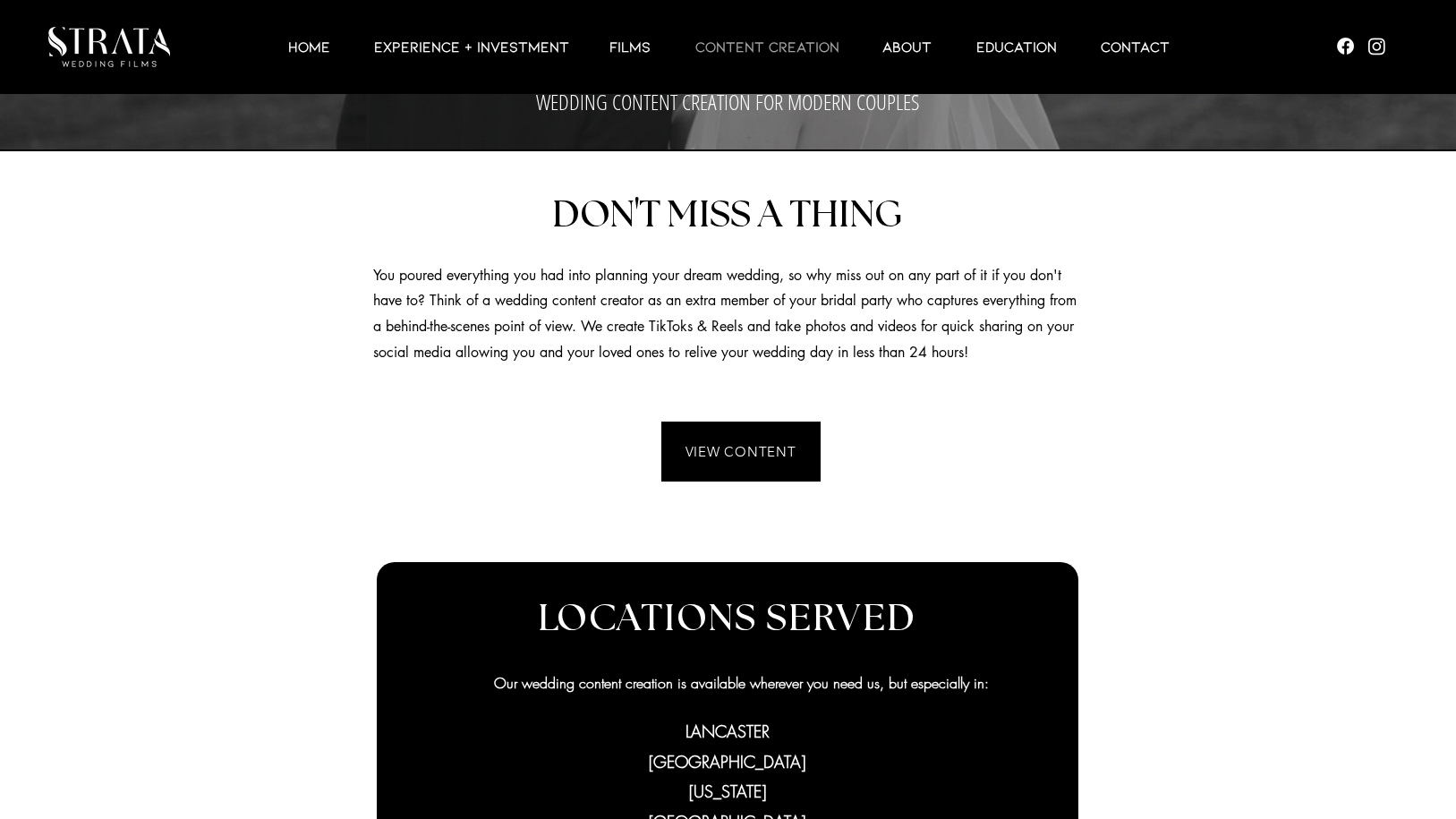
scroll to position [0, 0]
